Goal: Task Accomplishment & Management: Manage account settings

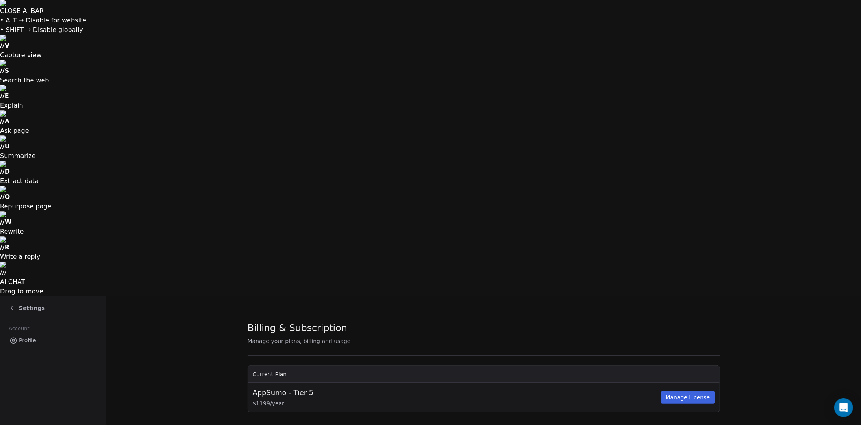
click at [15, 305] on icon at bounding box center [12, 308] width 6 height 6
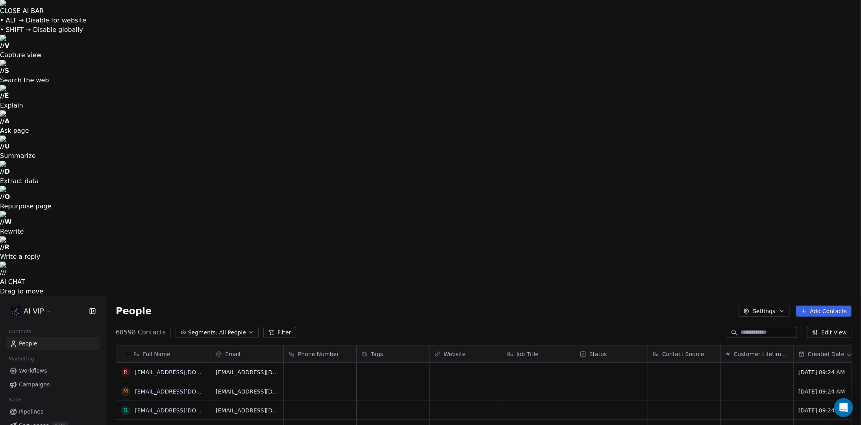
scroll to position [368, 749]
click at [37, 366] on span "Workflows" at bounding box center [33, 370] width 28 height 8
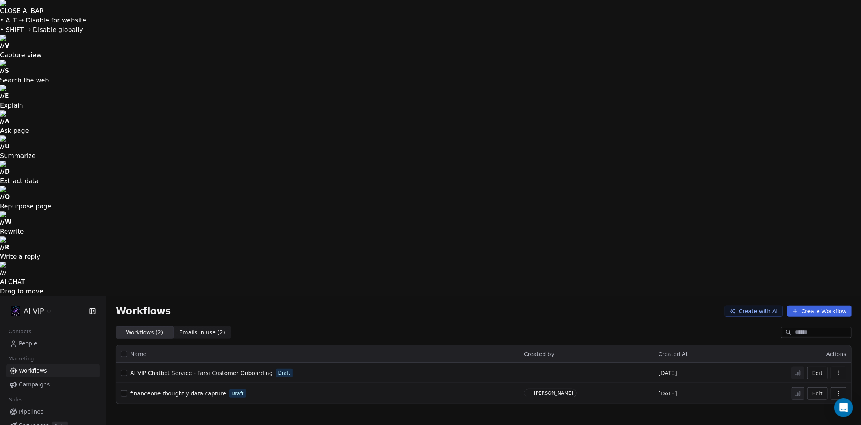
click at [22, 20] on html "CLOSE AI BAR • ALT → Disable for website • SHIFT → Disable globally // V Captur…" at bounding box center [430, 360] width 861 height 721
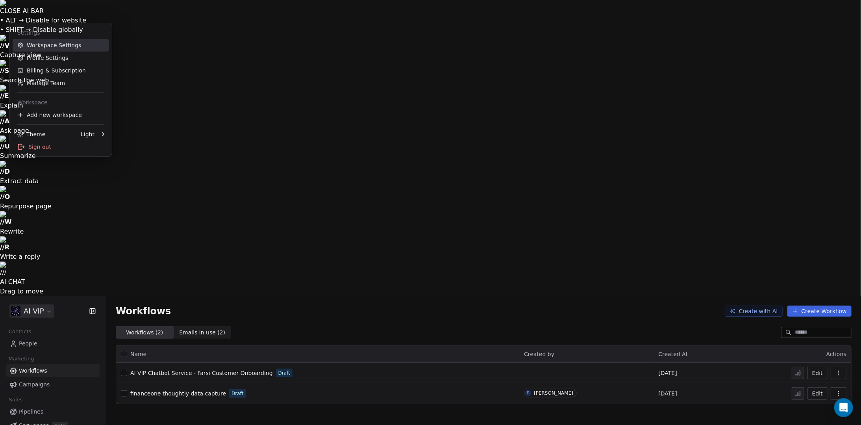
click at [49, 50] on link "Workspace Settings" at bounding box center [61, 45] width 96 height 13
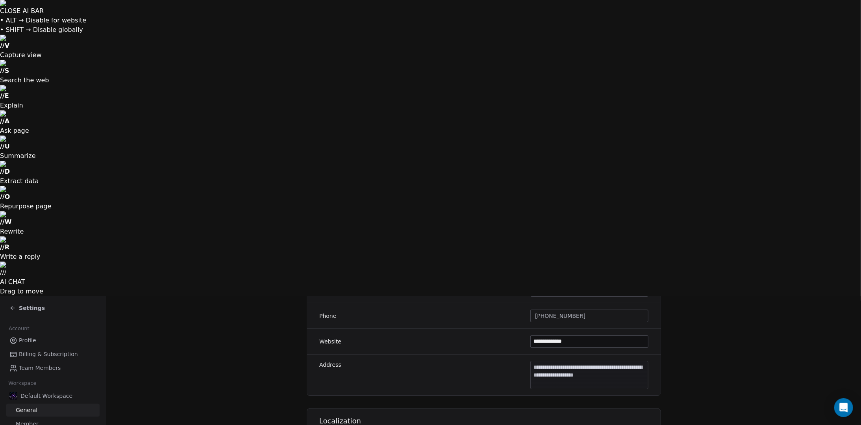
scroll to position [309, 0]
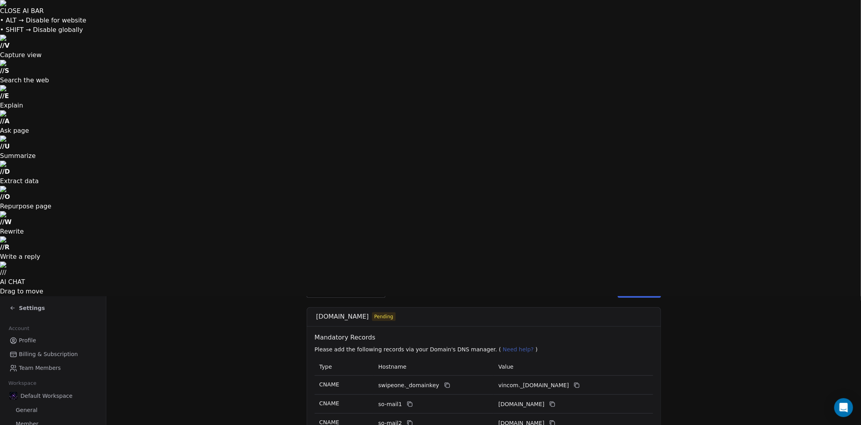
scroll to position [183, 0]
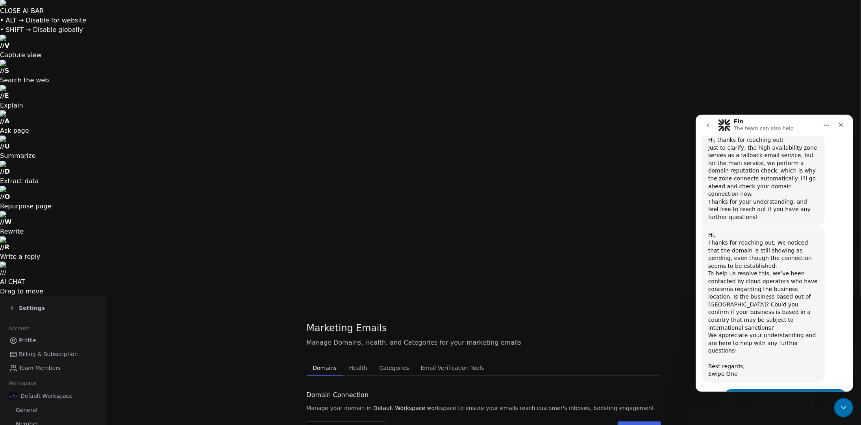
scroll to position [1107, 0]
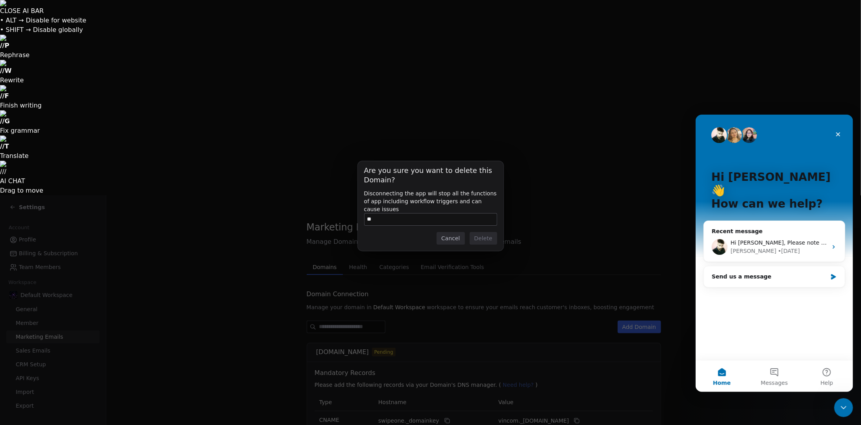
type input "*"
type input "**********"
click at [495, 239] on button "Delete" at bounding box center [484, 238] width 28 height 13
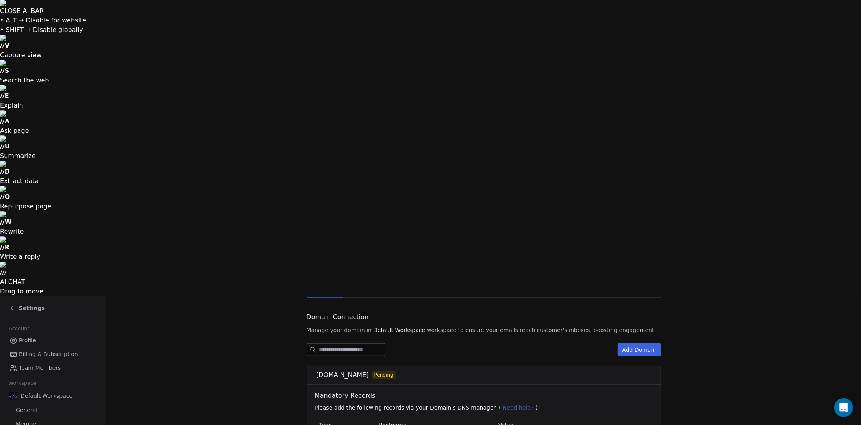
scroll to position [183, 0]
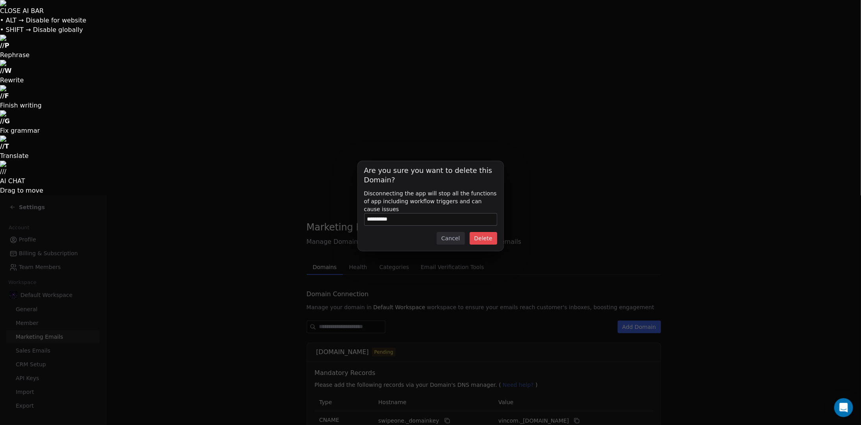
type input "**********"
click at [492, 236] on button "Delete" at bounding box center [484, 238] width 28 height 13
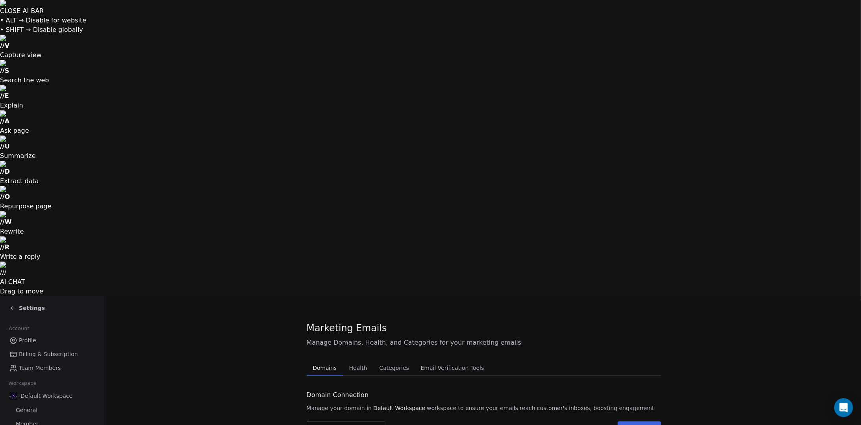
click at [353, 362] on span "Health" at bounding box center [358, 367] width 24 height 11
click at [334, 360] on button "Domains Domains" at bounding box center [325, 368] width 37 height 16
click at [30, 304] on span "Settings" at bounding box center [32, 308] width 26 height 8
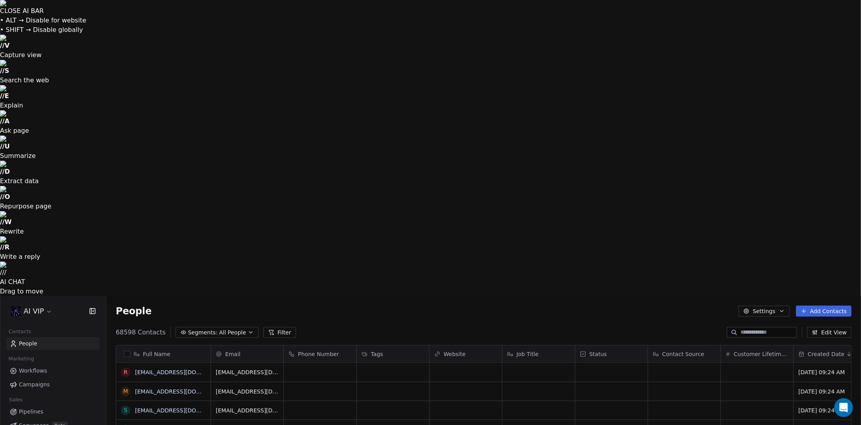
scroll to position [368, 749]
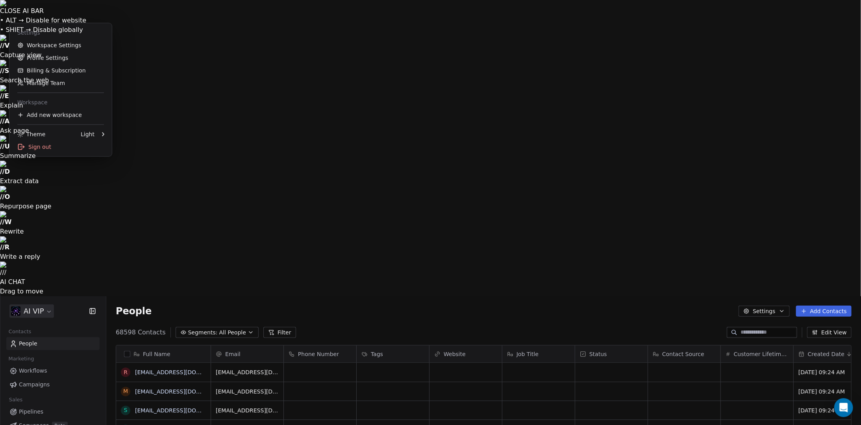
click at [30, 16] on html "CLOSE AI BAR • ALT → Disable for website • SHIFT → Disable globally // V Captur…" at bounding box center [430, 360] width 861 height 721
click at [65, 49] on link "Workspace Settings" at bounding box center [61, 45] width 96 height 13
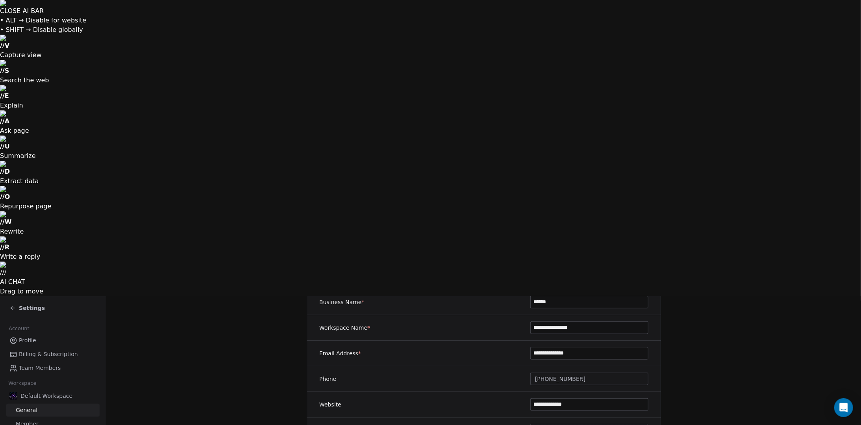
scroll to position [309, 0]
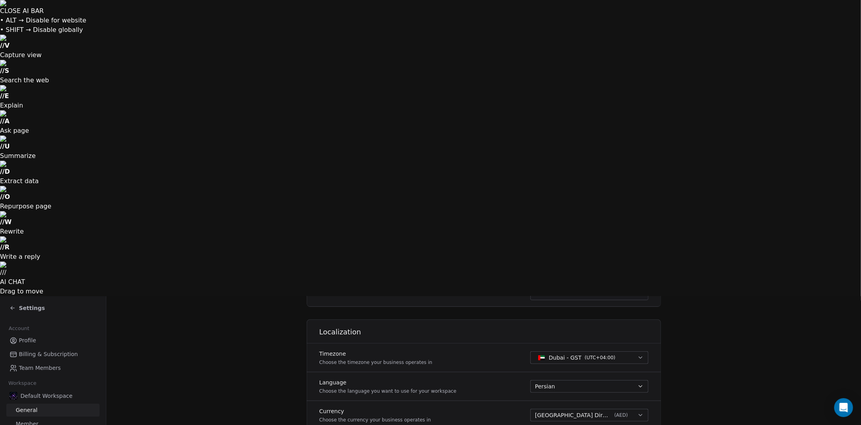
click at [44, 334] on link "Profile" at bounding box center [52, 340] width 93 height 13
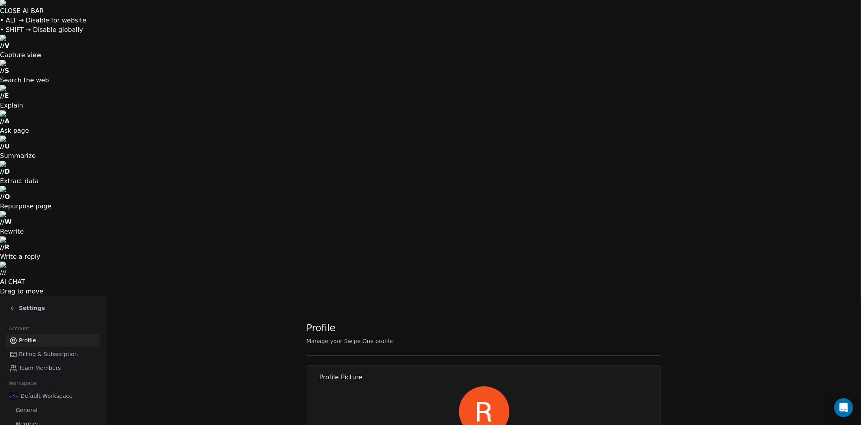
click at [31, 304] on span "Settings" at bounding box center [32, 308] width 26 height 8
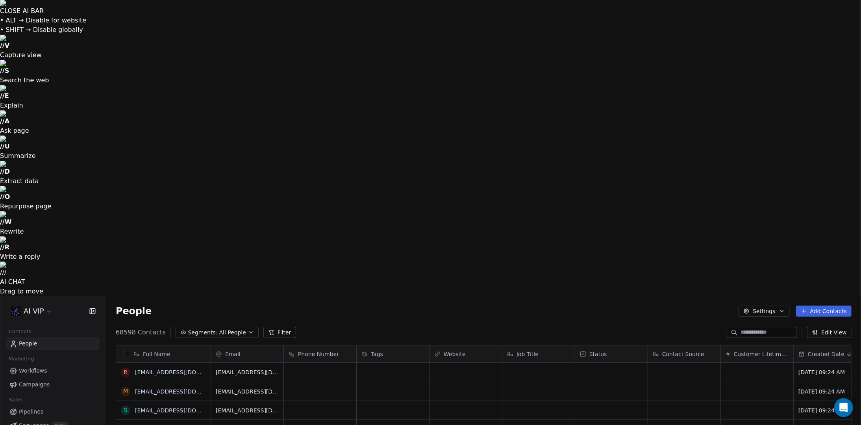
scroll to position [368, 749]
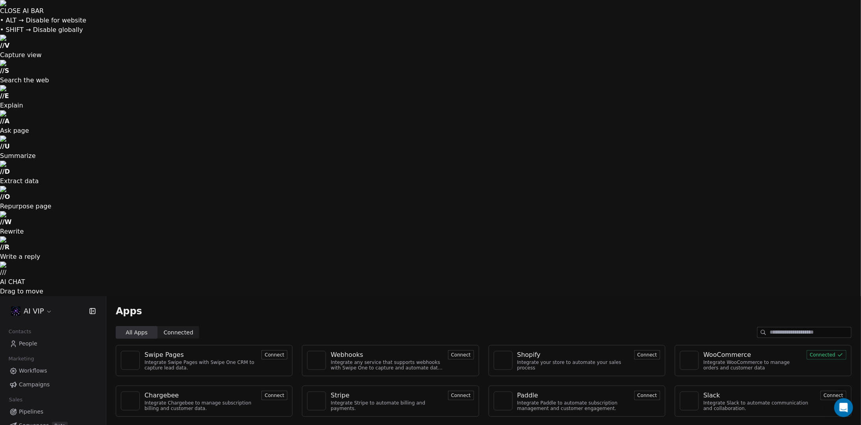
click at [43, 337] on link "People" at bounding box center [52, 343] width 93 height 13
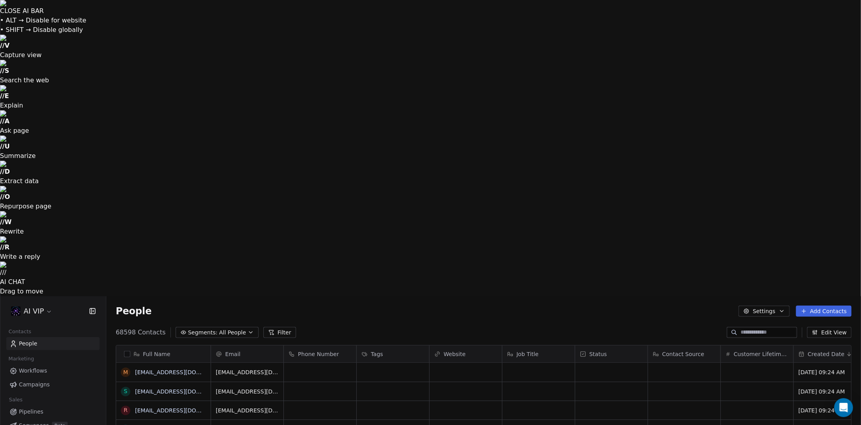
scroll to position [368, 749]
